Goal: Task Accomplishment & Management: Use online tool/utility

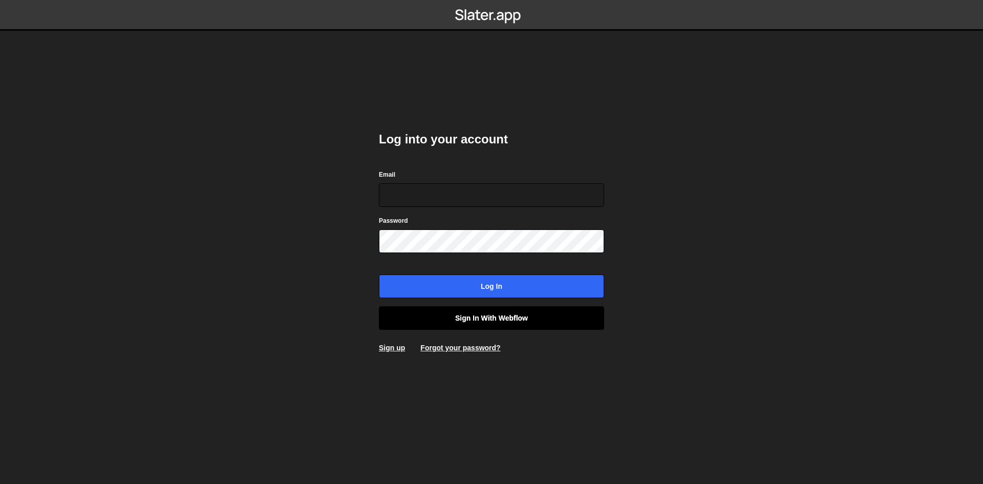
click at [491, 320] on link "Sign in with Webflow" at bounding box center [491, 318] width 225 height 24
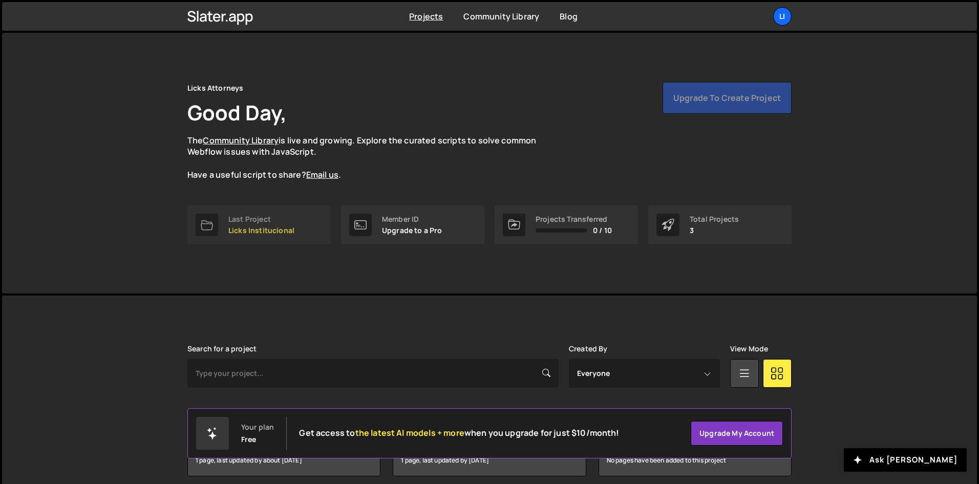
click at [257, 227] on p "Licks Institucional" at bounding box center [261, 230] width 66 height 8
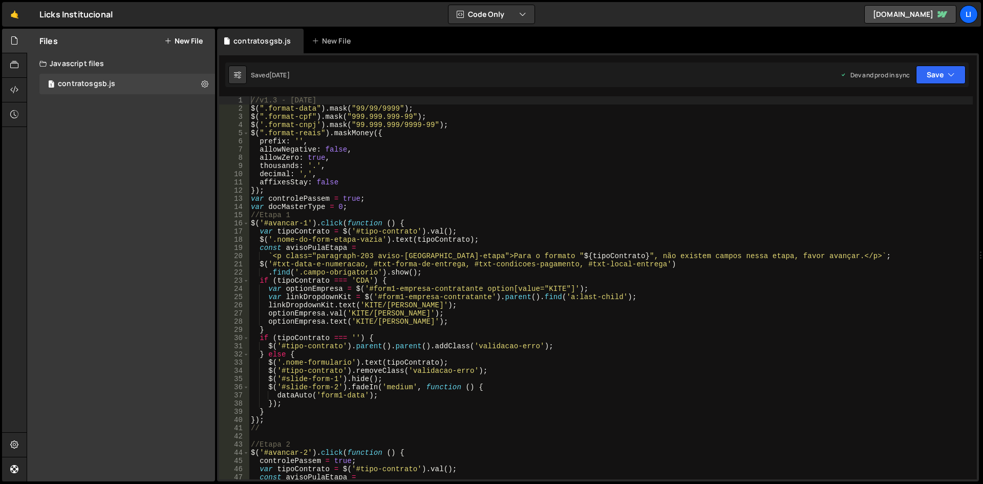
click at [122, 181] on div "Files New File Javascript files 1 contratosgsb.js 0 CSS files Copy share link E…" at bounding box center [121, 255] width 188 height 453
click at [174, 43] on button "New File" at bounding box center [183, 41] width 38 height 8
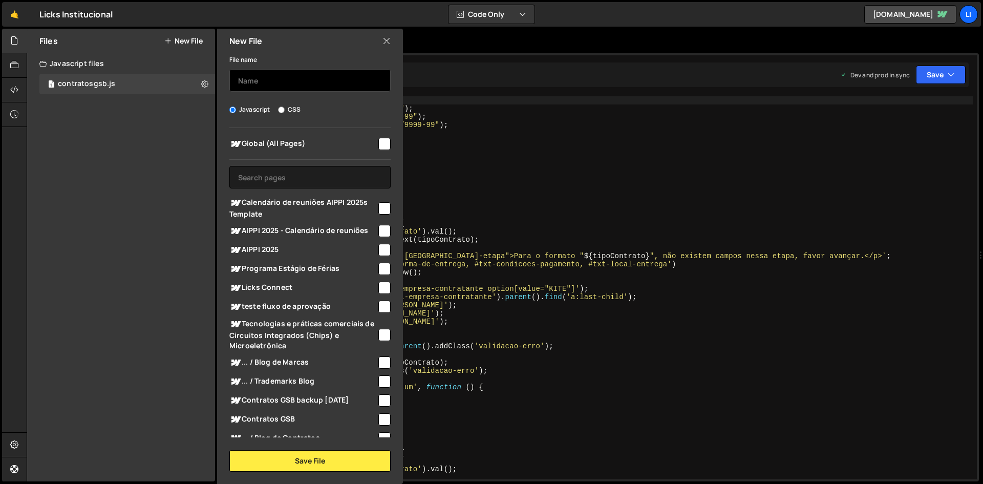
click at [304, 81] on input "text" at bounding box center [309, 80] width 161 height 23
type input "b"
type input "blogs"
click at [308, 57] on div "File name blogs" at bounding box center [309, 72] width 161 height 38
click at [280, 175] on input "text" at bounding box center [309, 177] width 161 height 23
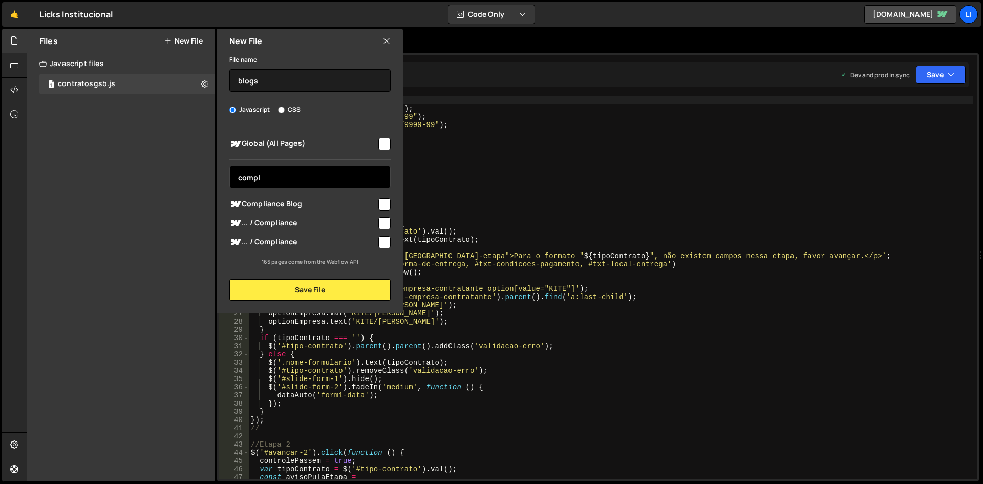
type input "compl"
click at [386, 206] on input "checkbox" at bounding box center [384, 204] width 12 height 12
checkbox input "true"
click at [386, 218] on input "checkbox" at bounding box center [384, 223] width 12 height 12
checkbox input "true"
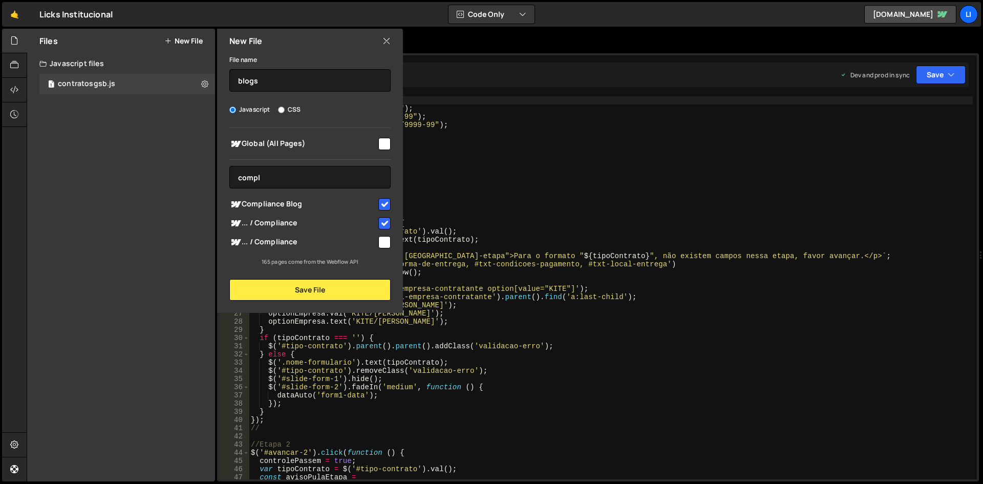
click at [387, 241] on input "checkbox" at bounding box center [384, 242] width 12 height 12
checkbox input "true"
click at [284, 180] on input "compl" at bounding box center [309, 177] width 161 height 23
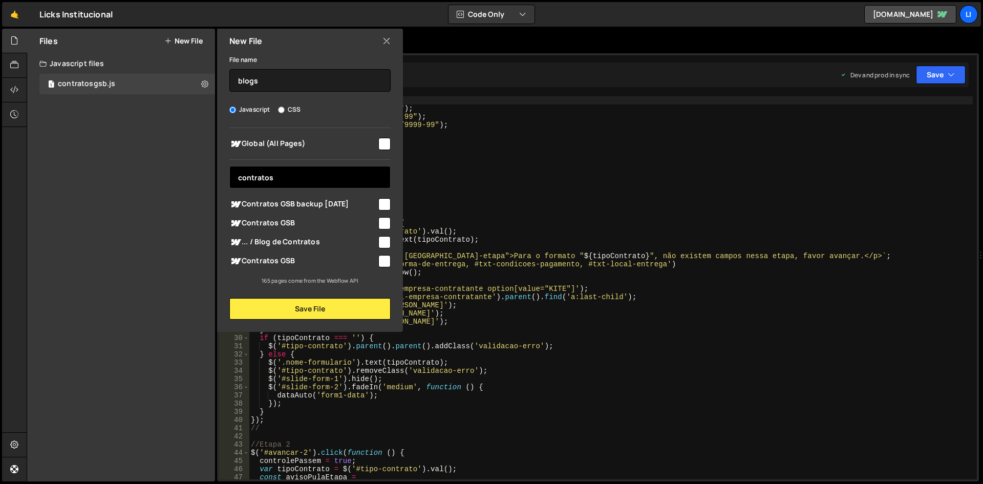
type input "contratos"
click at [383, 241] on input "checkbox" at bounding box center [384, 242] width 12 height 12
checkbox input "true"
click at [286, 176] on input "contratos" at bounding box center [309, 177] width 161 height 23
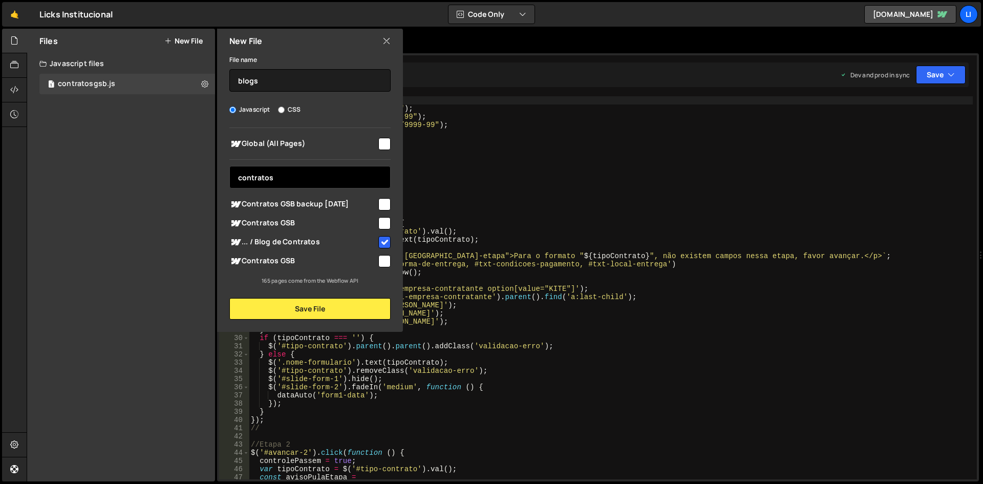
click at [286, 176] on input "contratos" at bounding box center [309, 177] width 161 height 23
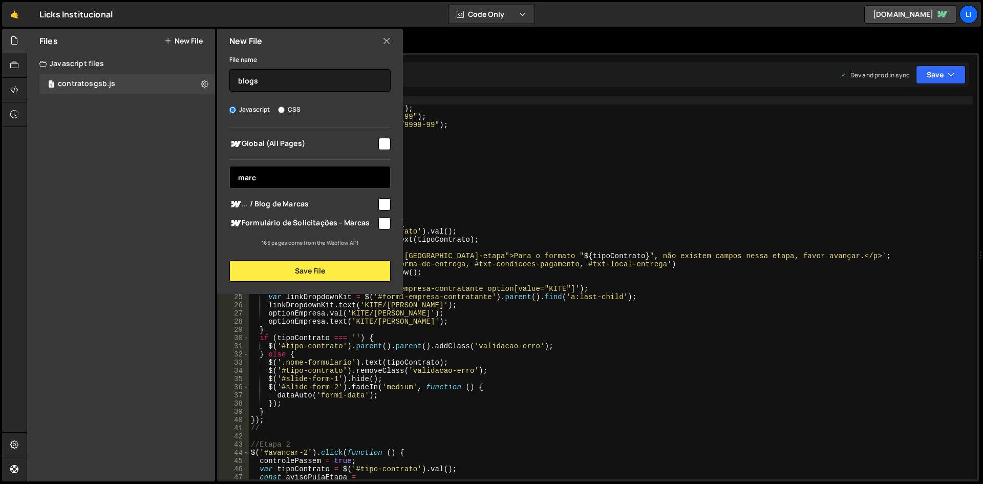
type input "marc"
click at [387, 203] on input "checkbox" at bounding box center [384, 204] width 12 height 12
checkbox input "true"
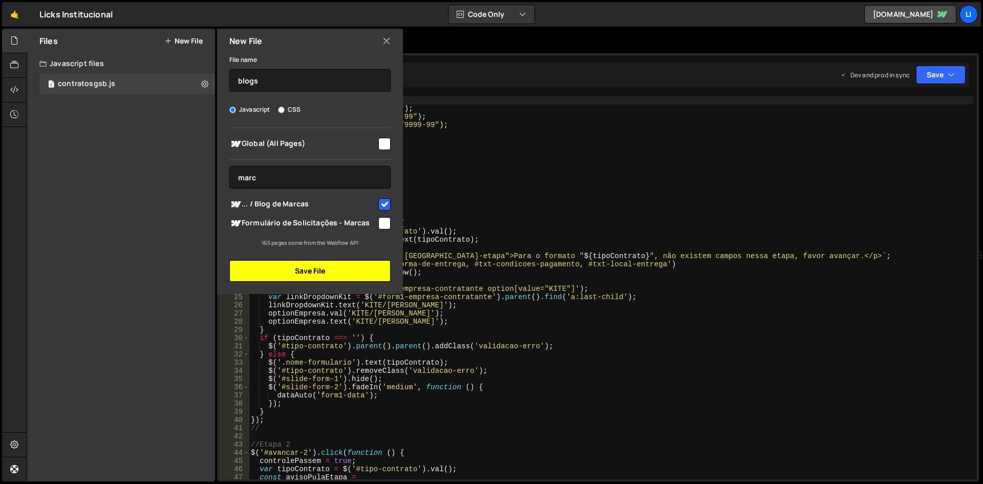
click at [288, 269] on button "Save File" at bounding box center [309, 271] width 161 height 22
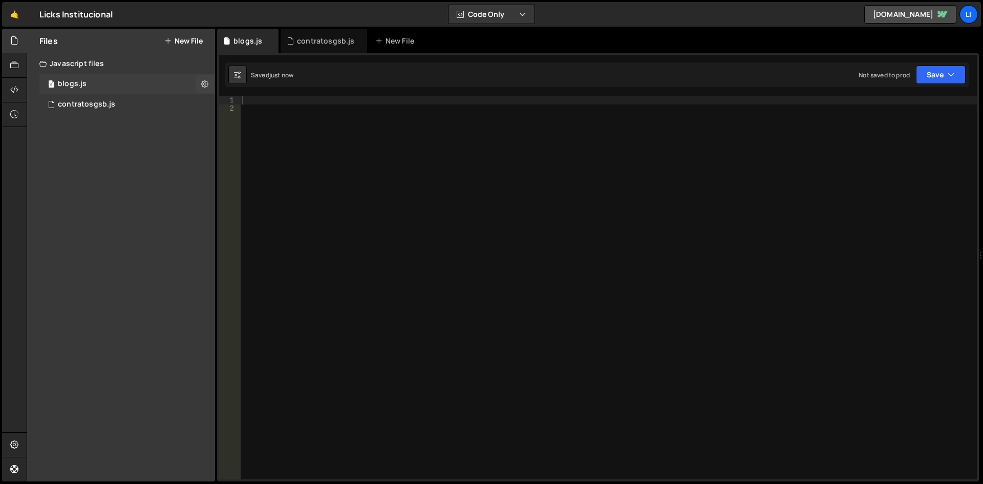
click at [77, 80] on div "blogs.js" at bounding box center [72, 83] width 29 height 9
click at [12, 68] on icon at bounding box center [14, 64] width 8 height 11
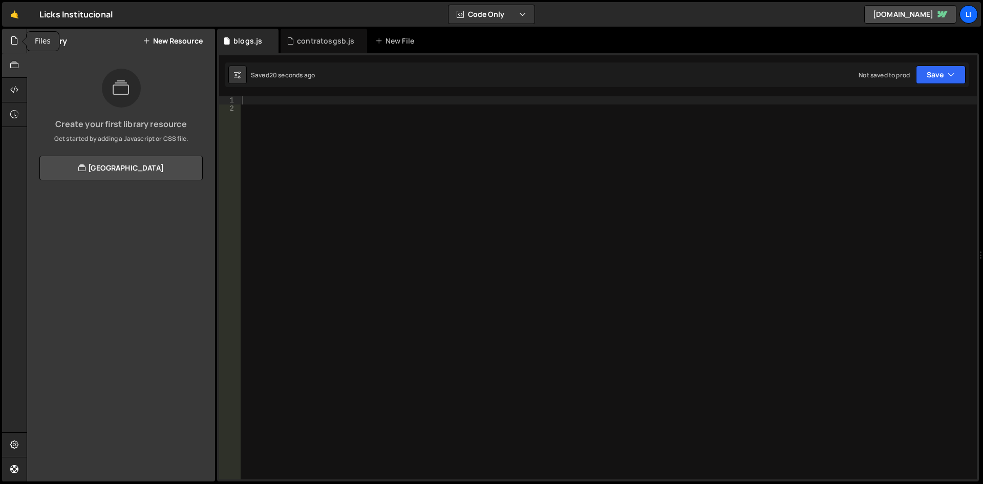
click at [17, 48] on div at bounding box center [14, 41] width 25 height 25
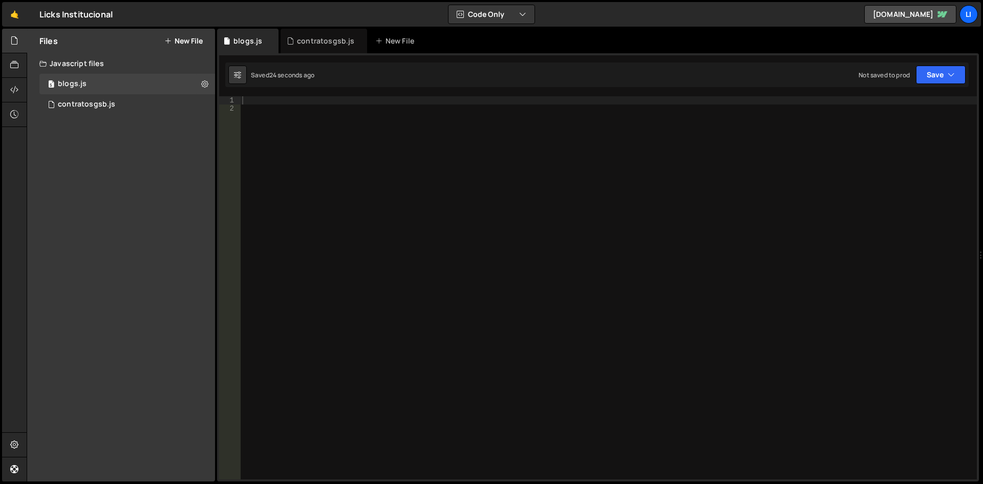
click at [192, 41] on button "New File" at bounding box center [183, 41] width 38 height 8
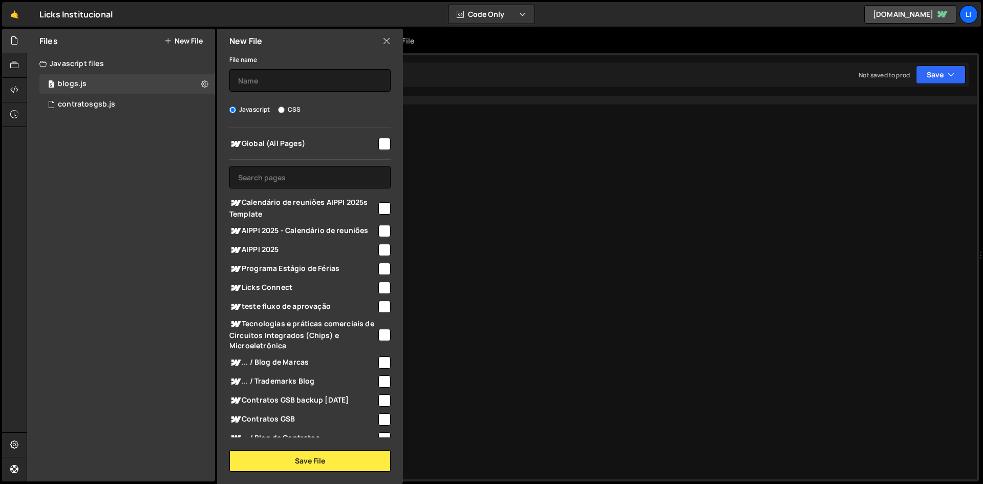
click at [283, 111] on input "CSS" at bounding box center [281, 110] width 7 height 7
radio input "true"
click at [302, 83] on input "text" at bounding box center [309, 80] width 161 height 23
type input "blogs"
click at [349, 109] on div "Javascript CSS" at bounding box center [309, 109] width 161 height 10
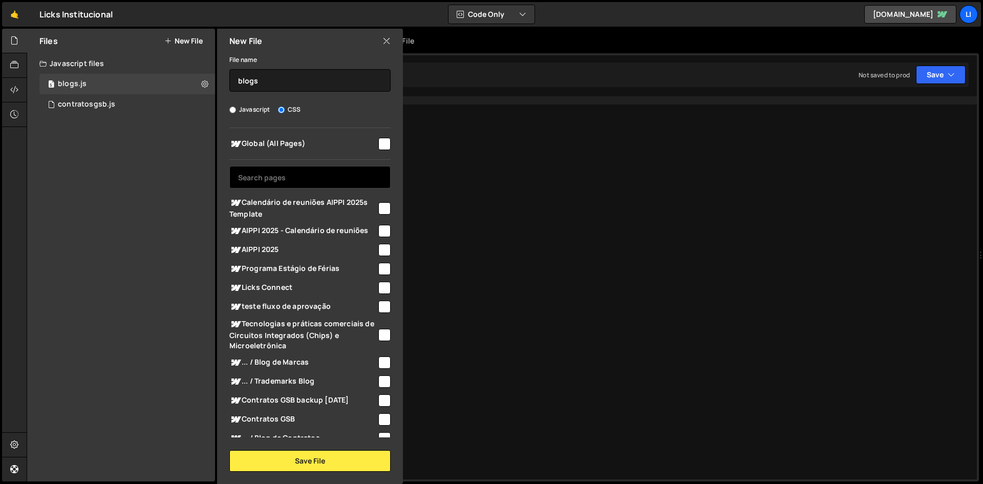
click at [296, 185] on input "text" at bounding box center [309, 177] width 161 height 23
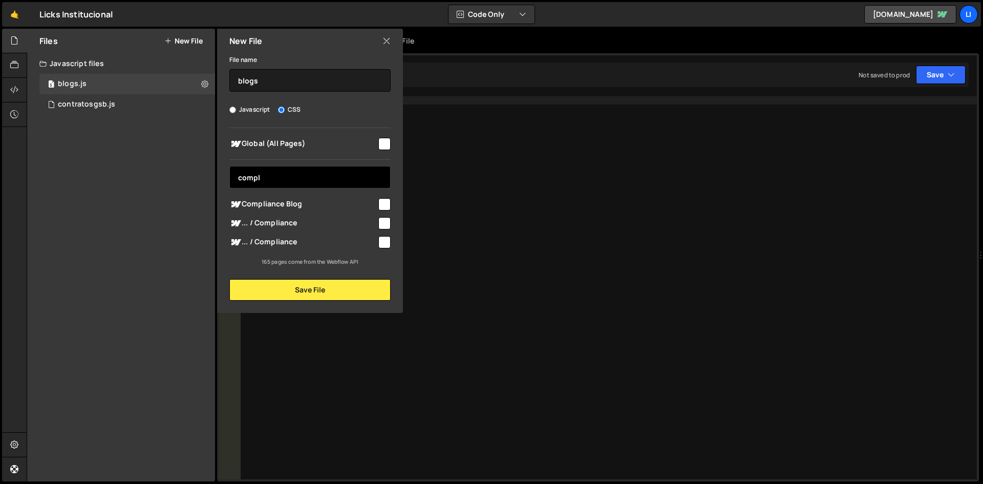
type input "compl"
click at [383, 240] on input "checkbox" at bounding box center [384, 242] width 12 height 12
checkbox input "true"
click at [382, 224] on input "checkbox" at bounding box center [384, 223] width 12 height 12
checkbox input "true"
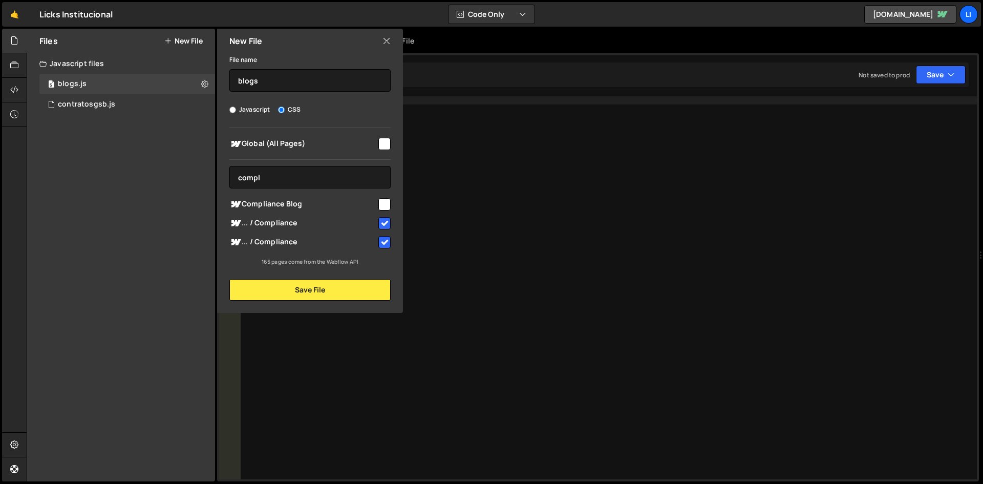
click at [384, 203] on input "checkbox" at bounding box center [384, 204] width 12 height 12
checkbox input "true"
click at [309, 291] on button "Save File" at bounding box center [309, 290] width 161 height 22
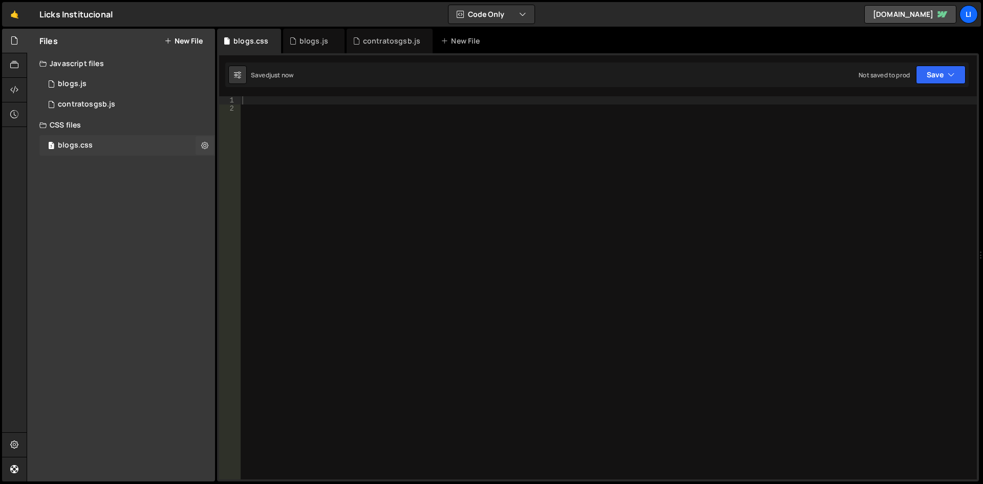
click at [84, 146] on div "blogs.css" at bounding box center [75, 145] width 35 height 9
click at [271, 109] on div at bounding box center [608, 295] width 737 height 399
click at [276, 104] on div at bounding box center [608, 295] width 737 height 399
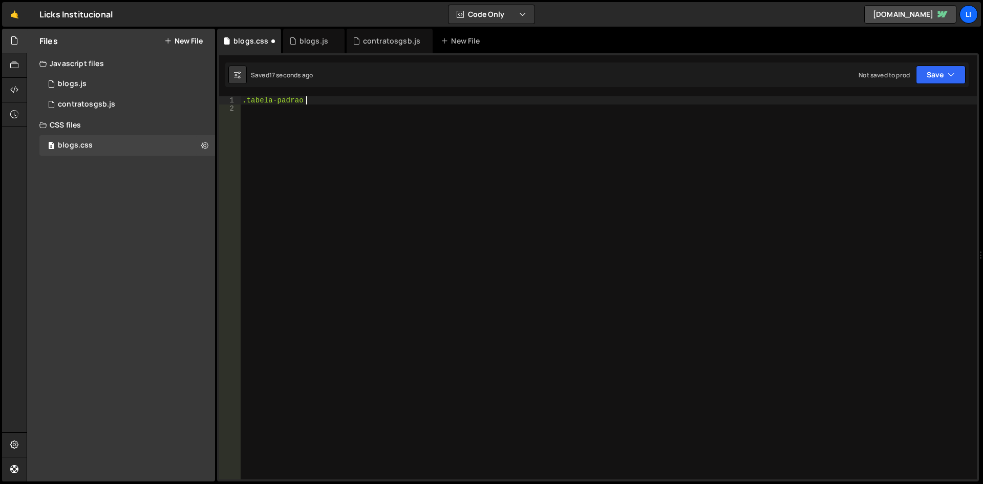
type textarea ".tabela-padrao {"
type textarea "}"
type textarea ".tabela-padrao-sem-header {"
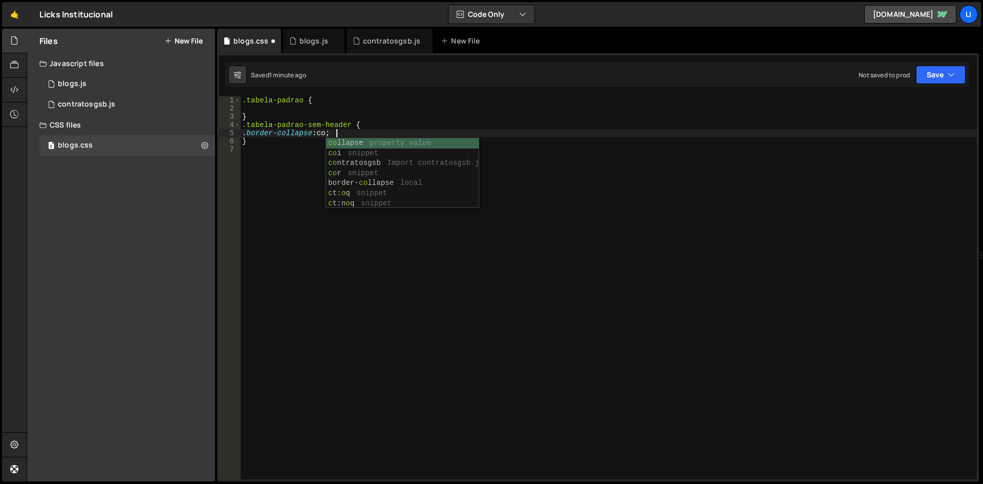
scroll to position [0, 6]
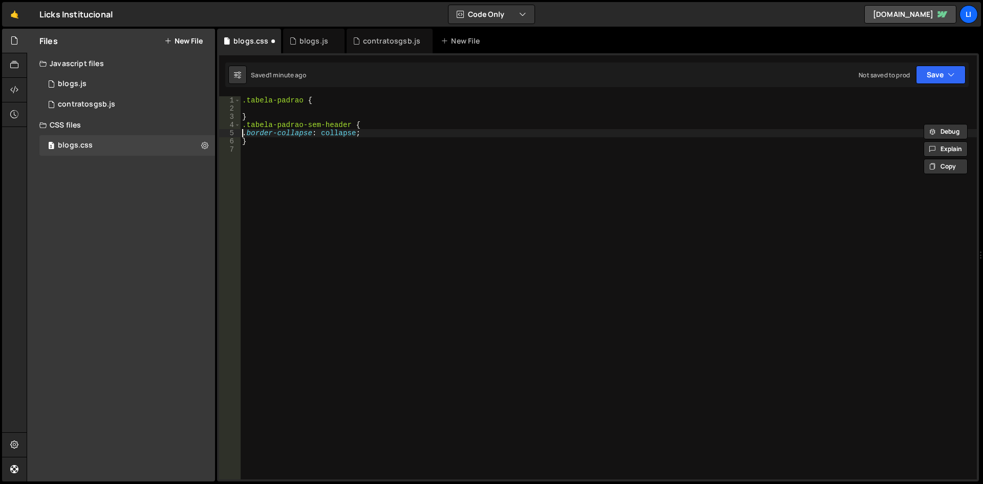
type textarea "}"
paste textarea ".tabela-padrao-sem-header"
type textarea ".tabela-padrao-sem-header td {"
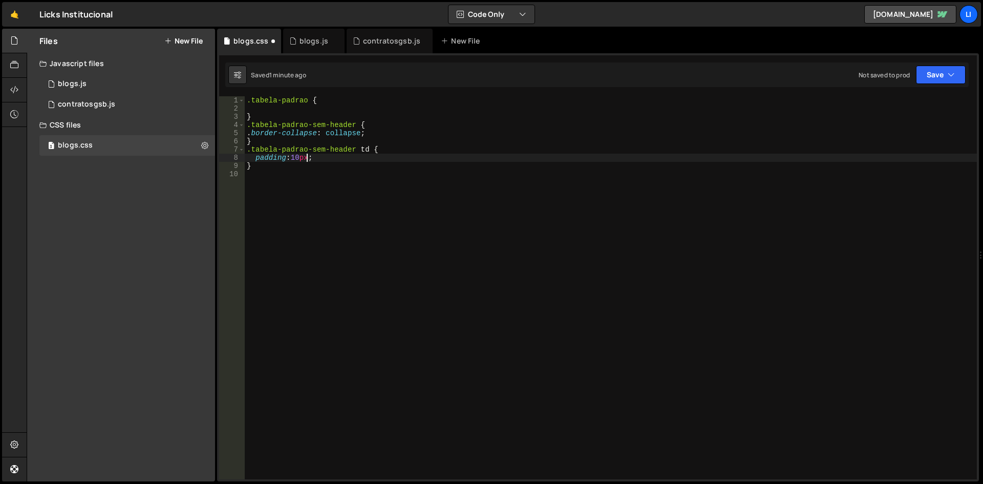
scroll to position [0, 4]
type textarea "padding:10px;"
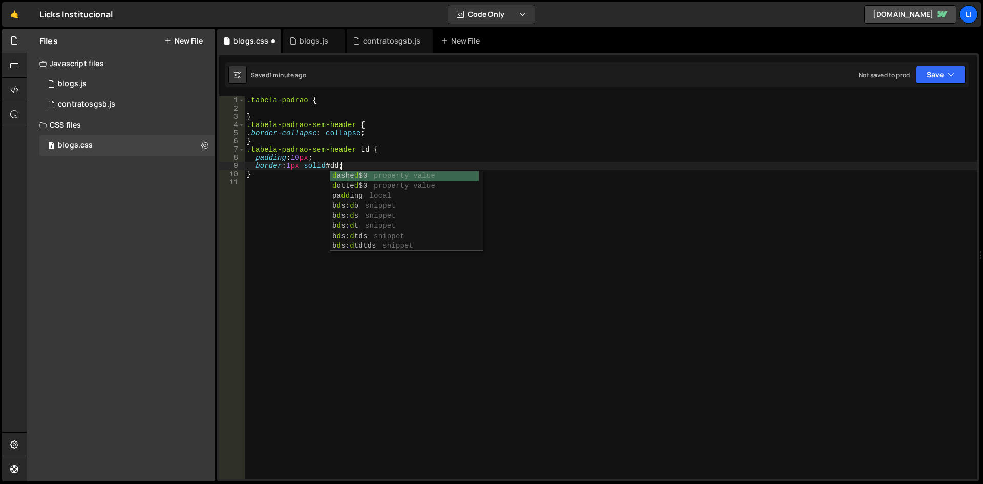
scroll to position [0, 6]
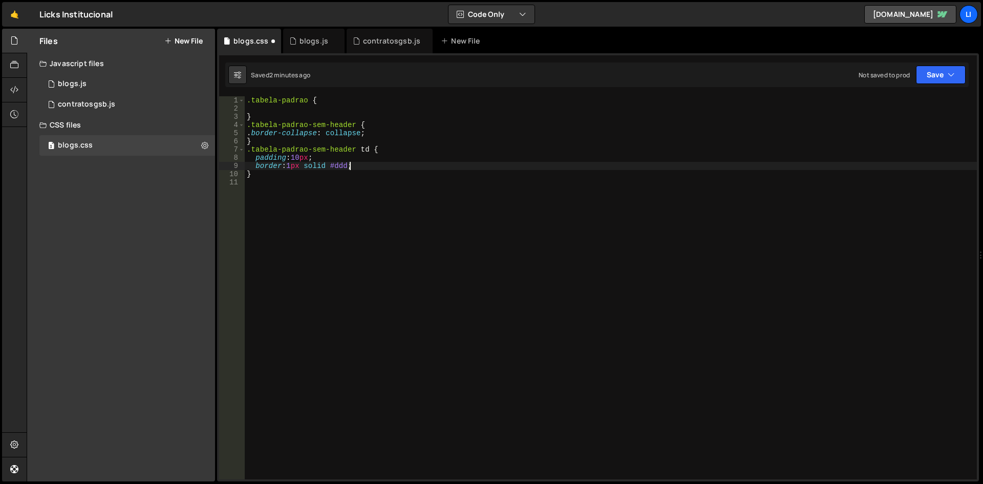
click at [168, 15] on div "🤙 Licks Institucional ⚠️ Code is being edited in another browser Code Only Code…" at bounding box center [491, 14] width 979 height 25
click at [952, 77] on icon "button" at bounding box center [951, 75] width 7 height 10
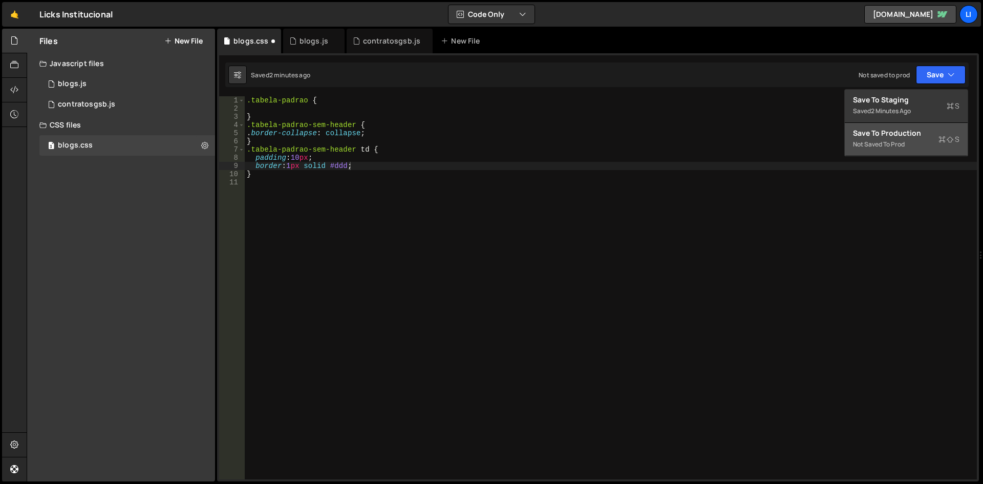
click at [876, 143] on div "Not saved to prod" at bounding box center [906, 144] width 107 height 12
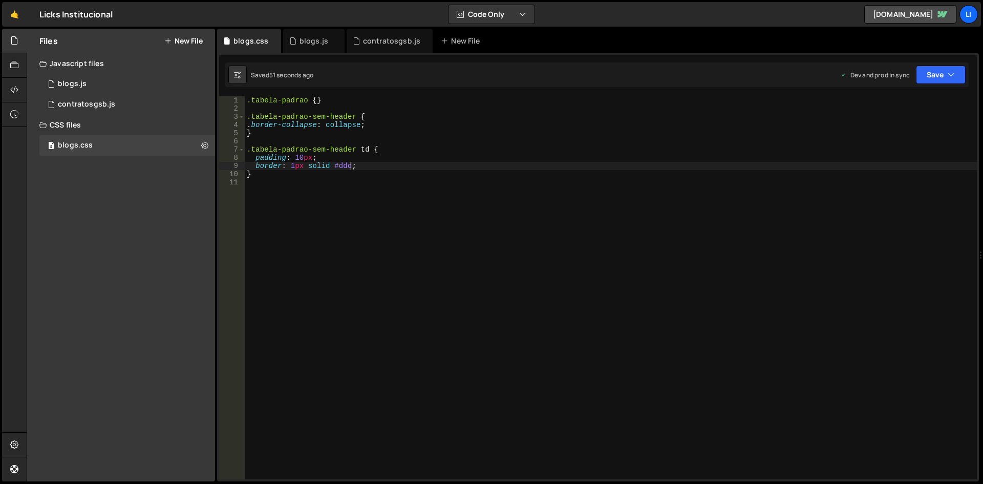
type textarea ".tabela-padrao-sem-header td {"
drag, startPoint x: 250, startPoint y: 150, endPoint x: 353, endPoint y: 149, distance: 103.5
click at [353, 149] on div ".tabela-padrao { } .tabela-padrao-sem-header { . border-collapse : collapse ; }…" at bounding box center [611, 295] width 732 height 399
click at [202, 145] on icon at bounding box center [204, 145] width 7 height 10
type input "blogs"
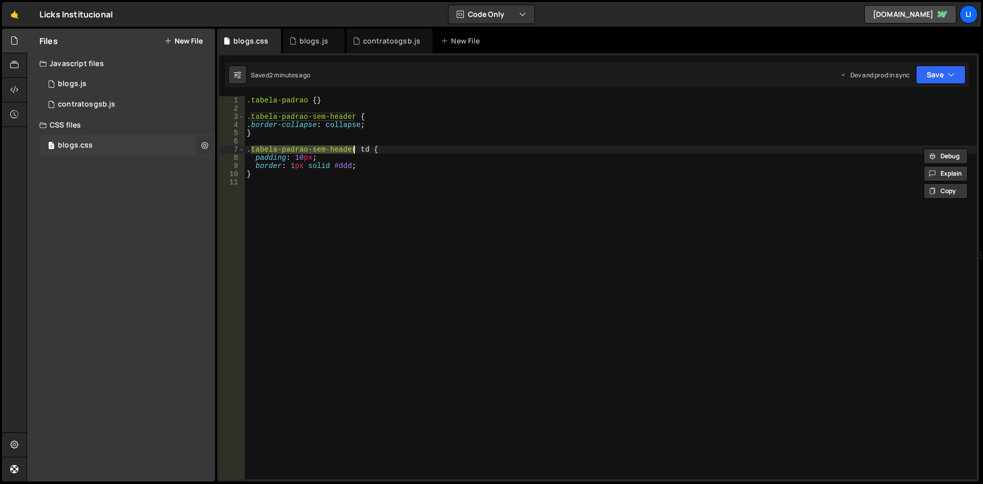
radio input "false"
radio input "true"
checkbox input "true"
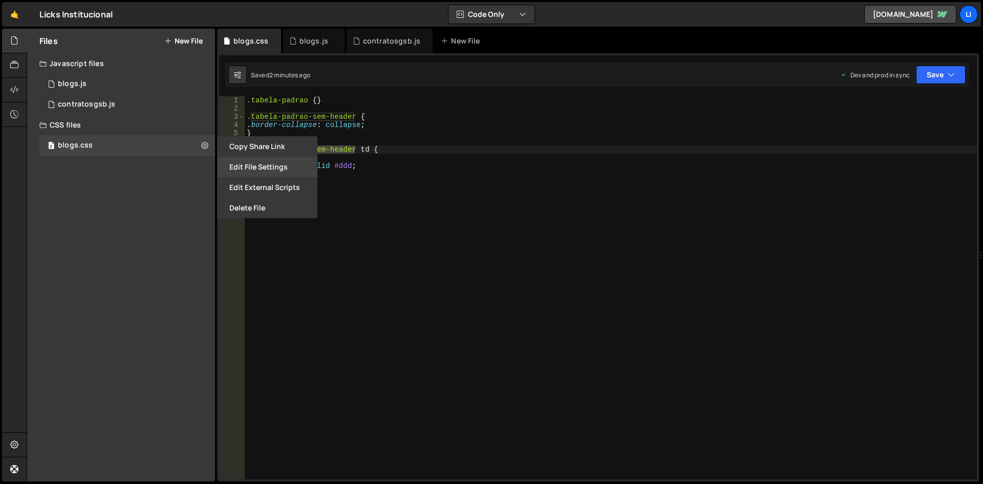
click at [252, 168] on button "Edit File Settings" at bounding box center [267, 167] width 100 height 20
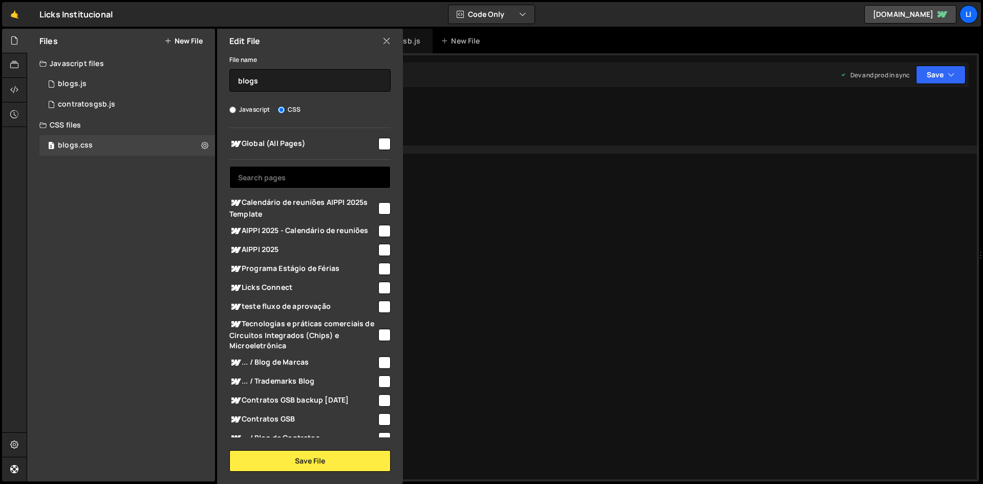
click at [277, 182] on input "text" at bounding box center [309, 177] width 161 height 23
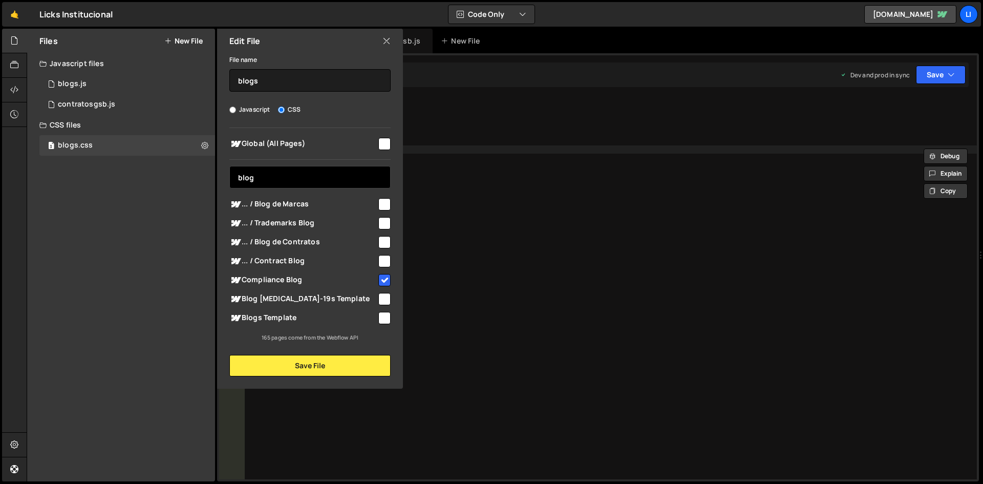
type input "blog"
click at [386, 320] on input "checkbox" at bounding box center [384, 318] width 12 height 12
checkbox input "true"
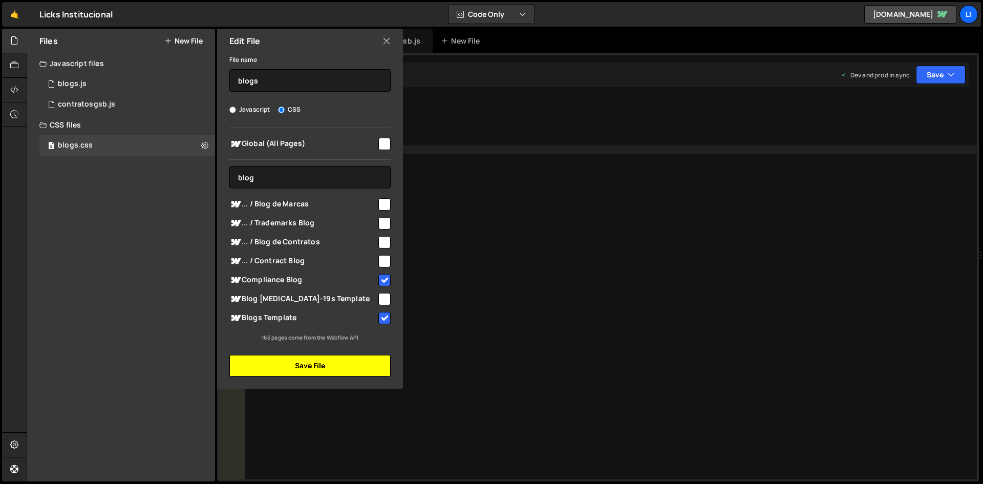
click at [312, 367] on button "Save File" at bounding box center [309, 366] width 161 height 22
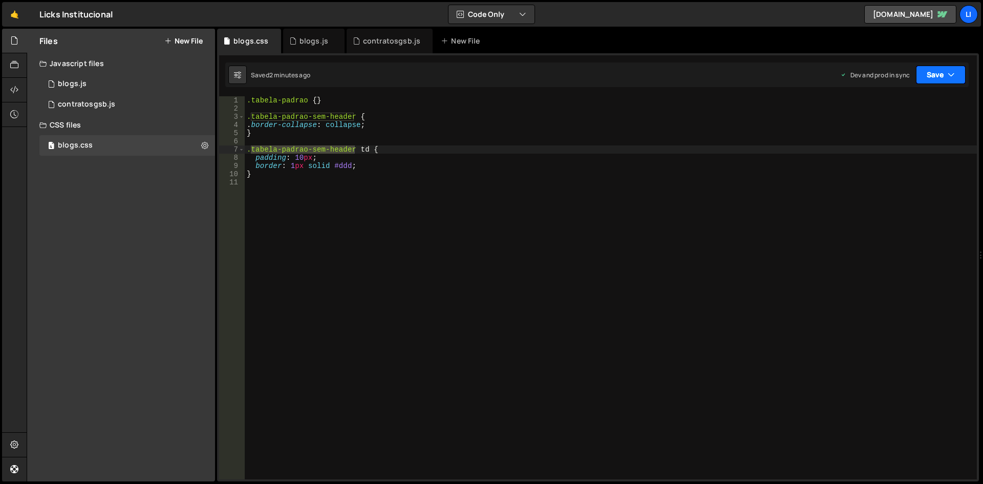
click at [933, 71] on button "Save" at bounding box center [941, 75] width 50 height 18
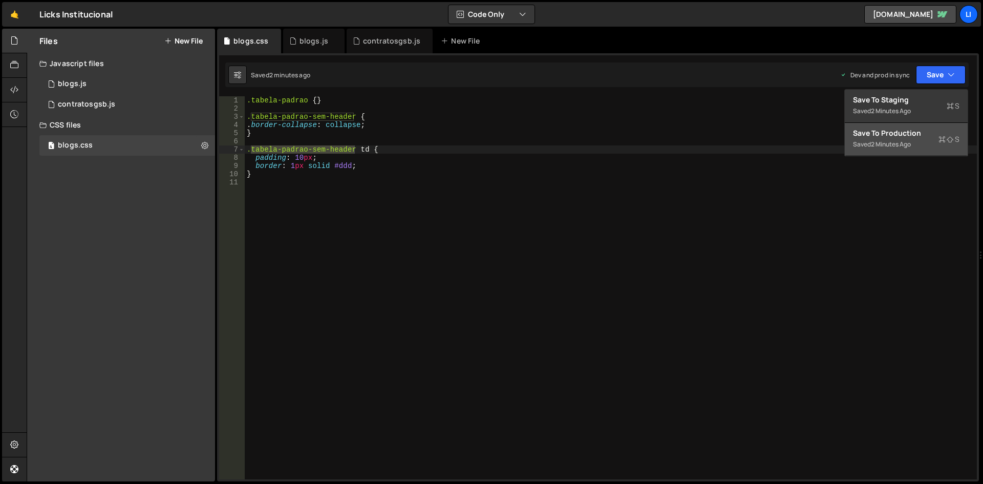
click at [881, 140] on div "2 minutes ago" at bounding box center [891, 144] width 40 height 9
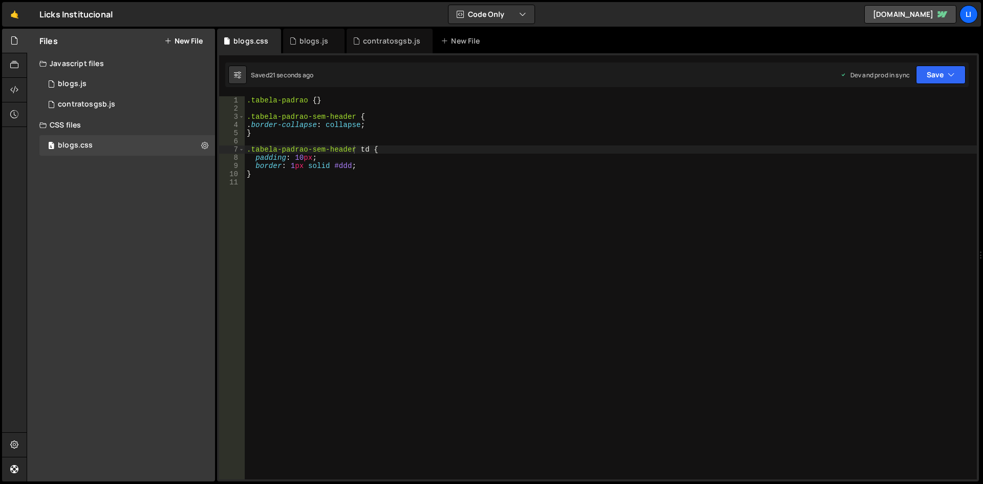
click at [285, 178] on div ".tabela-padrao { } .tabela-padrao-sem-header { . border-collapse : collapse ; }…" at bounding box center [611, 295] width 732 height 399
type textarea ".table-full {"
drag, startPoint x: 296, startPoint y: 181, endPoint x: 250, endPoint y: 184, distance: 45.6
click at [250, 184] on div ".tabela-padrao { } .tabela-padrao-sem-header { . border-collapse : collapse ; }…" at bounding box center [611, 295] width 732 height 399
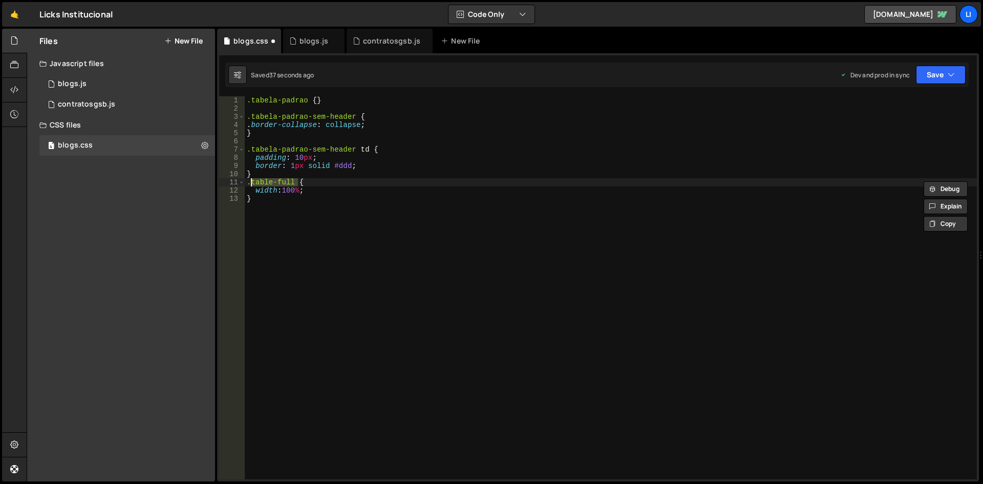
click at [325, 188] on div ".tabela-padrao { } .tabela-padrao-sem-header { . border-collapse : collapse ; }…" at bounding box center [611, 295] width 732 height 399
click at [946, 70] on button "Save" at bounding box center [941, 75] width 50 height 18
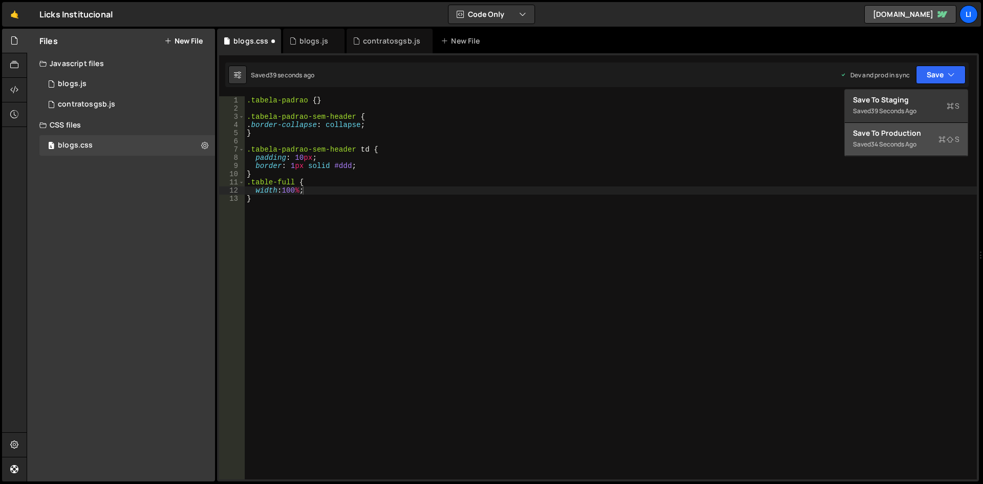
click at [889, 136] on div "Save to Production S" at bounding box center [906, 133] width 107 height 10
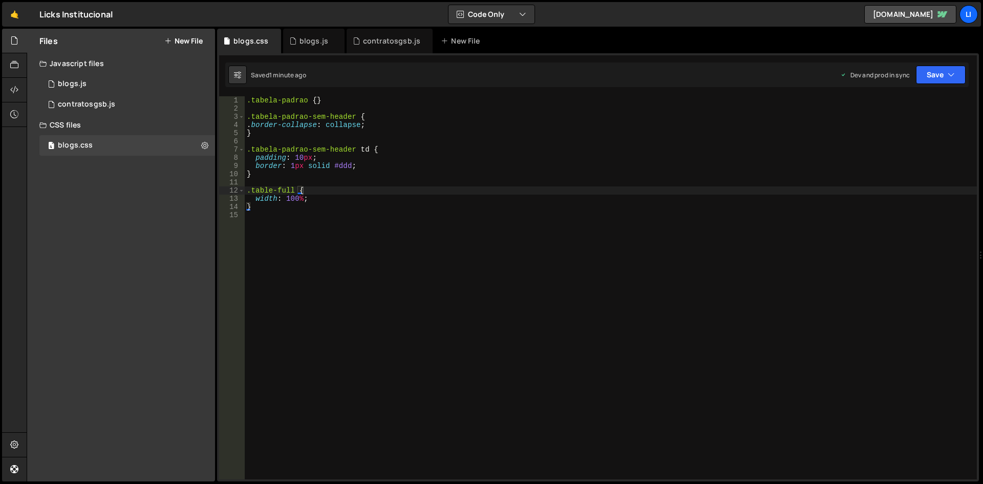
click at [378, 166] on div ".tabela-padrao { } .tabela-padrao-sem-header { . border-collapse : collapse ; }…" at bounding box center [611, 295] width 732 height 399
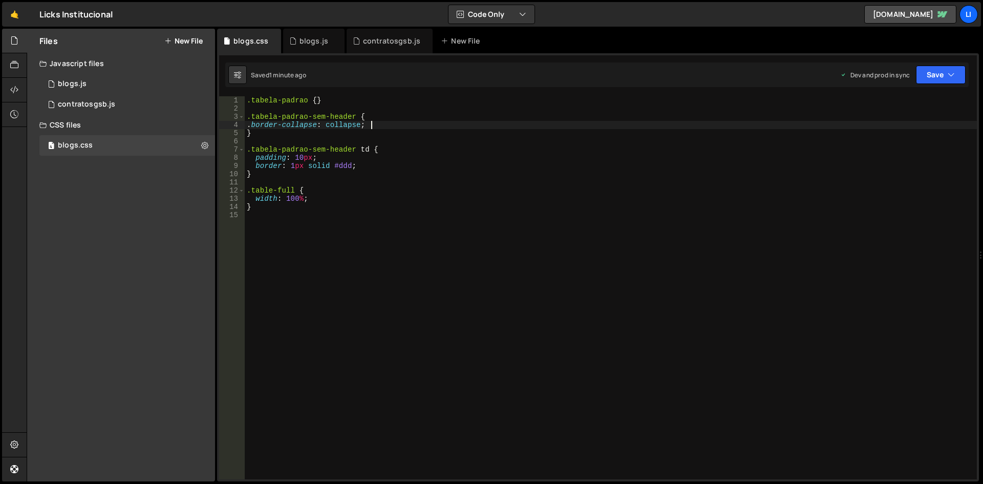
click at [382, 126] on div ".tabela-padrao { } .tabela-padrao-sem-header { . border-collapse : collapse ; }…" at bounding box center [611, 295] width 732 height 399
type textarea ".border-collapse: collapse;"
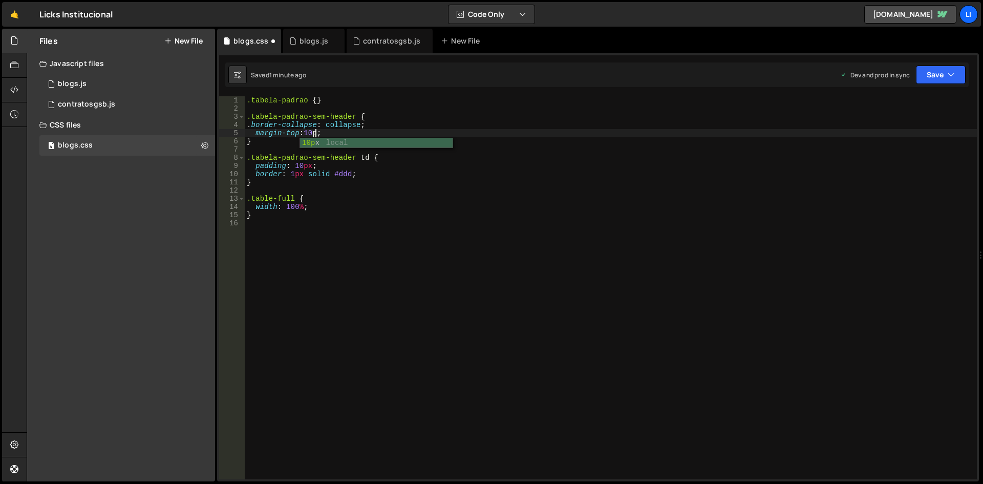
type textarea "margin-top:10px;"
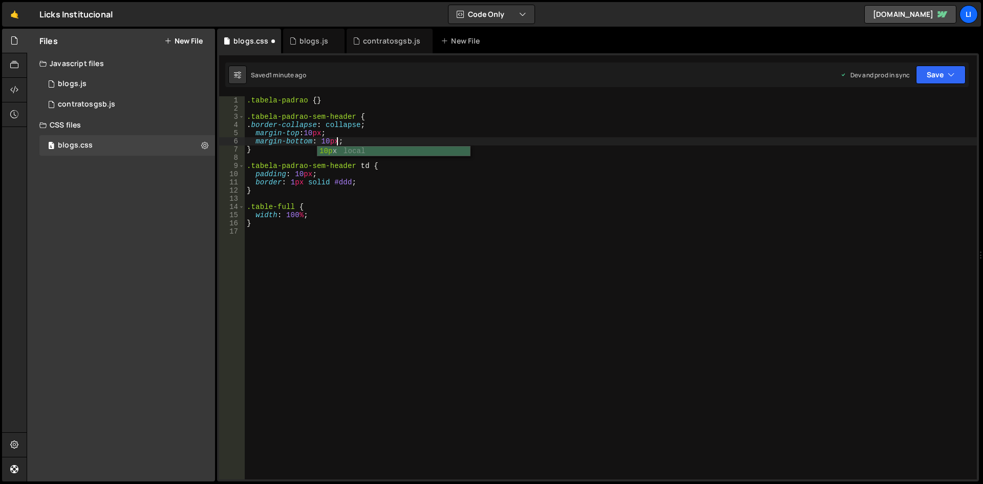
scroll to position [0, 6]
click at [304, 128] on div ".tabela-padrao { } .tabela-padrao-sem-header { . border-collapse : collapse ; m…" at bounding box center [611, 295] width 732 height 399
click at [302, 134] on div ".tabela-padrao { } .tabela-padrao-sem-header { . border-collapse : collapse ; m…" at bounding box center [611, 295] width 732 height 399
click at [376, 139] on div ".tabela-padrao { } .tabela-padrao-sem-header { . border-collapse : collapse ; m…" at bounding box center [611, 295] width 732 height 399
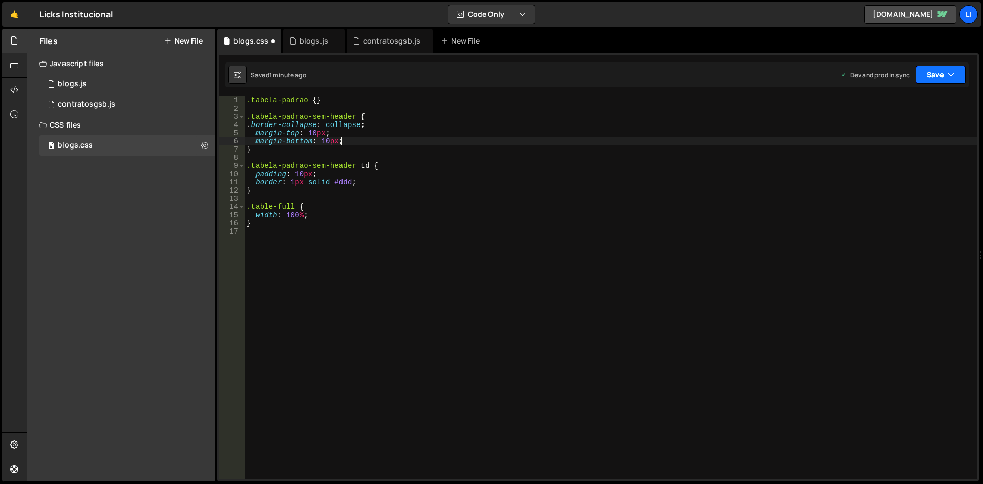
type textarea "margin-bottom: 10px;"
click at [937, 74] on button "Save" at bounding box center [941, 75] width 50 height 18
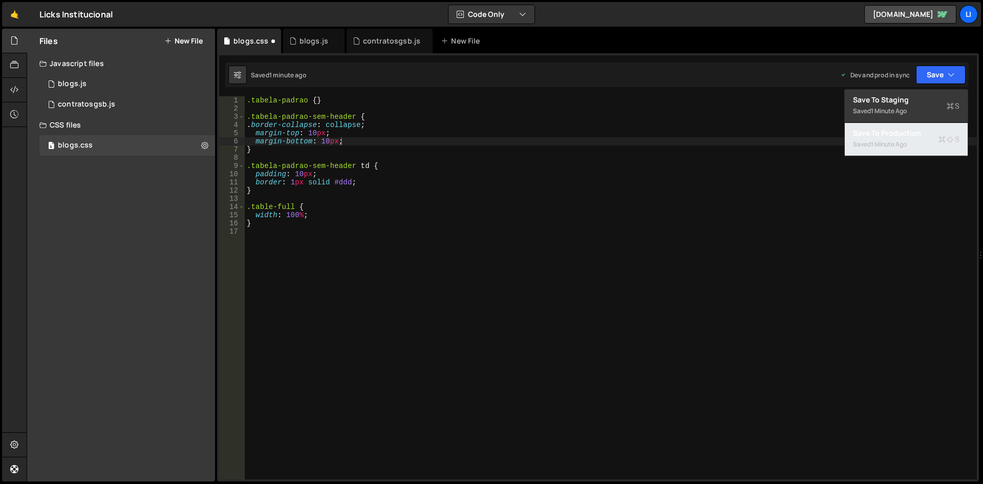
click at [882, 141] on div "1 minute ago" at bounding box center [889, 144] width 36 height 9
